Goal: Transaction & Acquisition: Download file/media

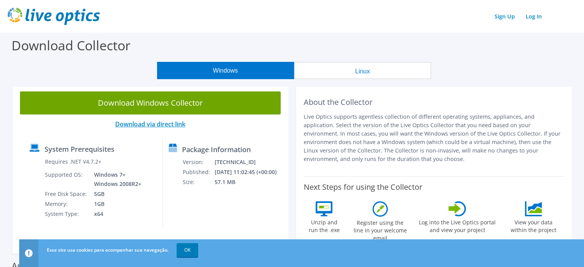
click at [178, 123] on link "Download via direct link" at bounding box center [150, 124] width 70 height 8
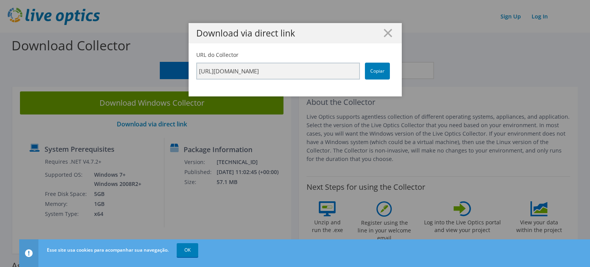
click at [385, 33] on line at bounding box center [388, 33] width 8 height 8
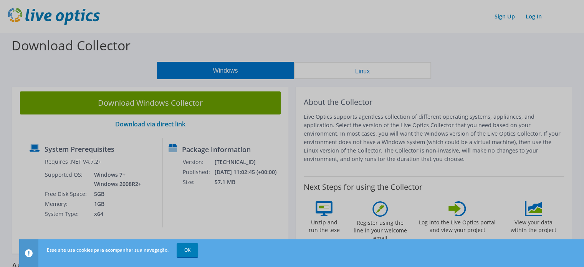
click at [220, 105] on div at bounding box center [292, 133] width 584 height 267
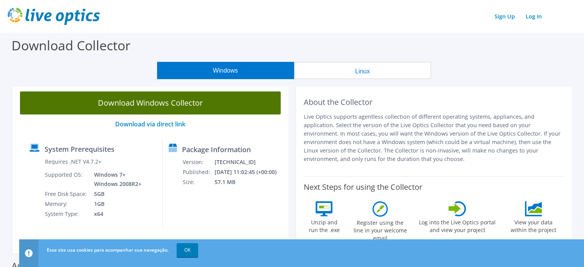
click at [220, 105] on link "Download Windows Collector" at bounding box center [150, 102] width 261 height 23
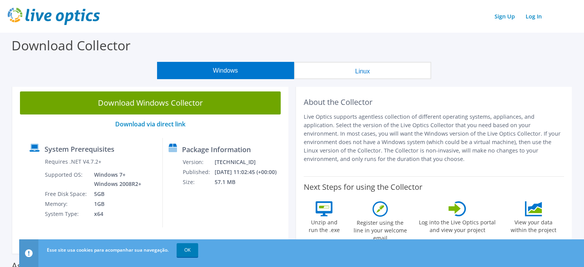
click at [221, 109] on link "Download Windows Collector" at bounding box center [150, 102] width 261 height 23
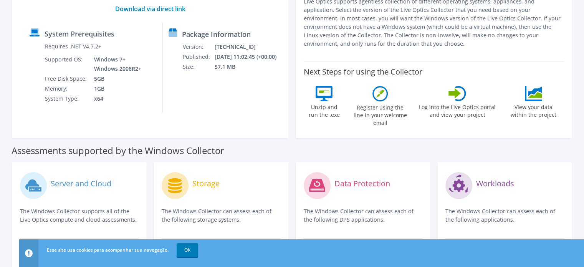
scroll to position [192, 0]
